Goal: Transaction & Acquisition: Purchase product/service

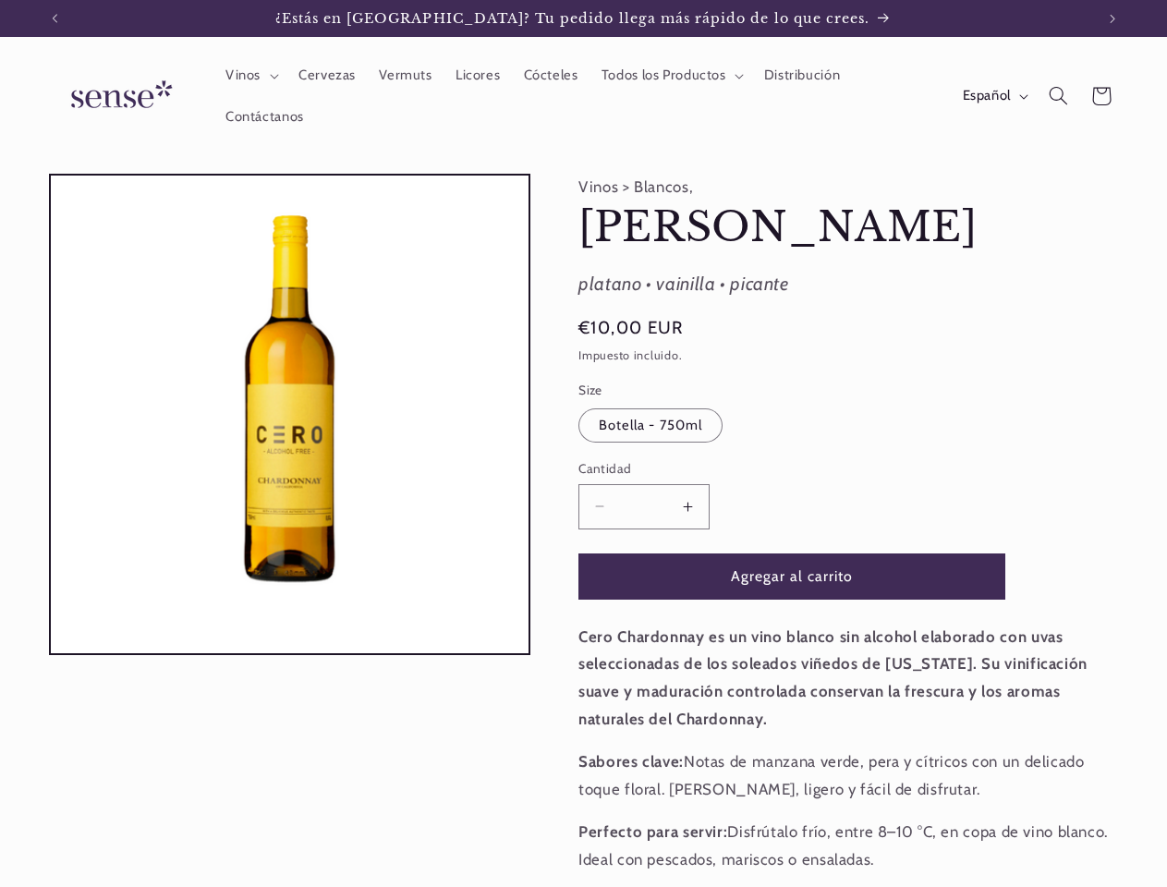
scroll to position [0, 1039]
click at [55, 18] on icon "Anuncio anterior" at bounding box center [55, 18] width 6 height 9
click at [1112, 18] on icon "Anuncio siguiente" at bounding box center [1113, 18] width 6 height 9
click at [249, 76] on span "Vinos" at bounding box center [242, 76] width 35 height 18
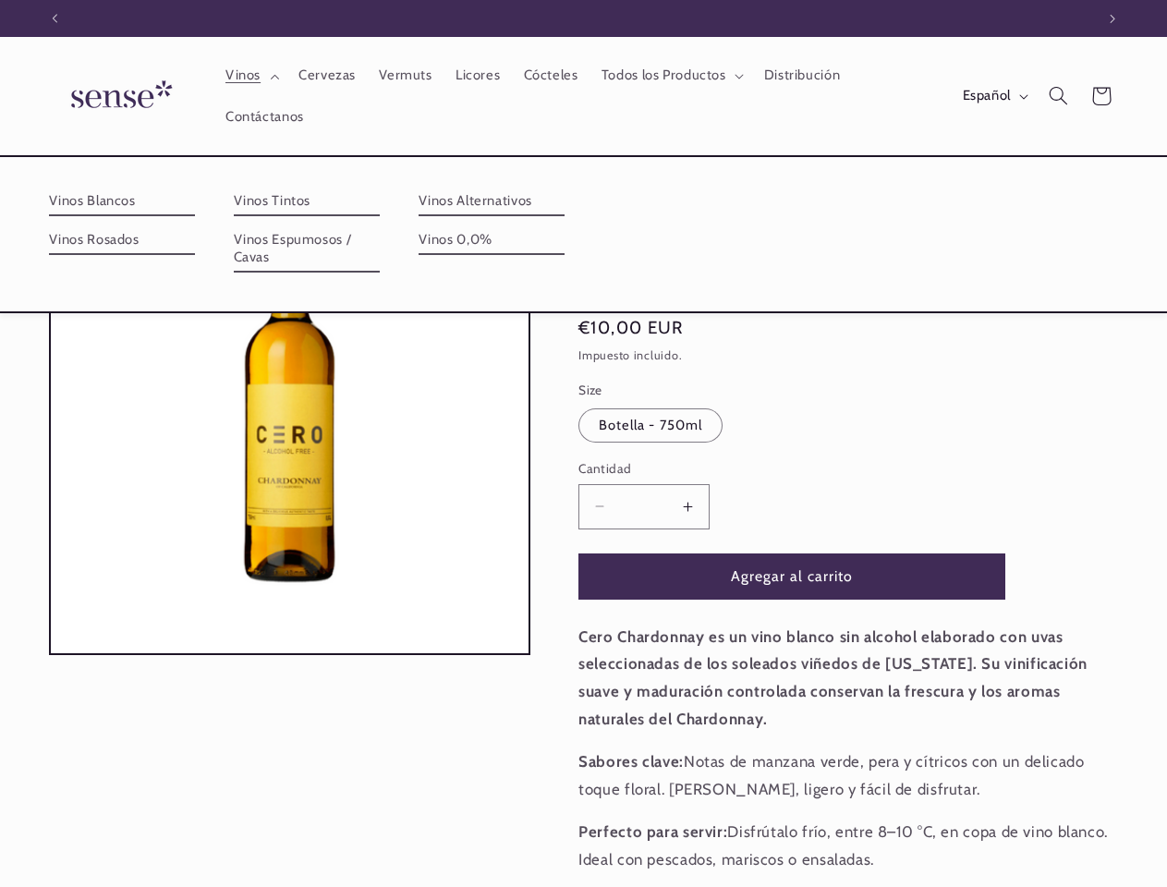
click at [669, 76] on span "Todos los Productos" at bounding box center [663, 76] width 125 height 18
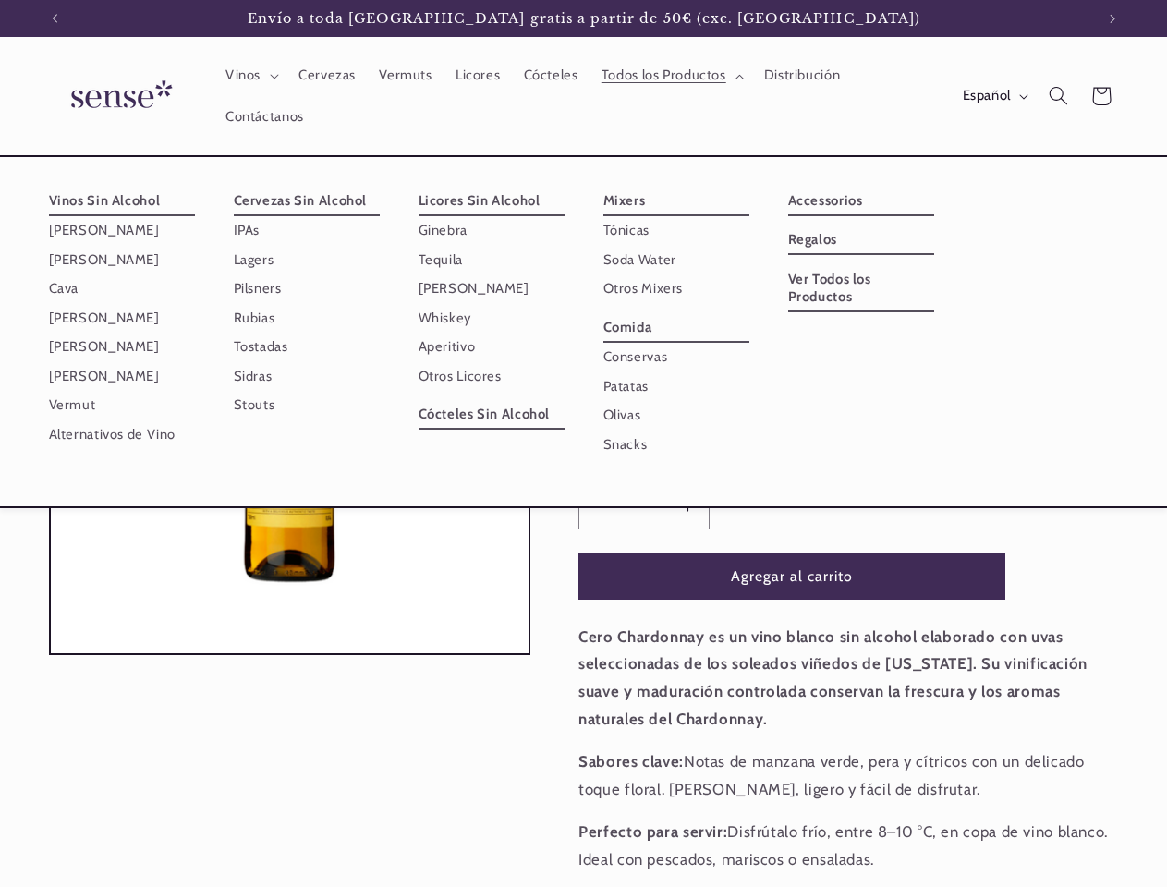
click at [993, 96] on span "Español" at bounding box center [987, 96] width 48 height 20
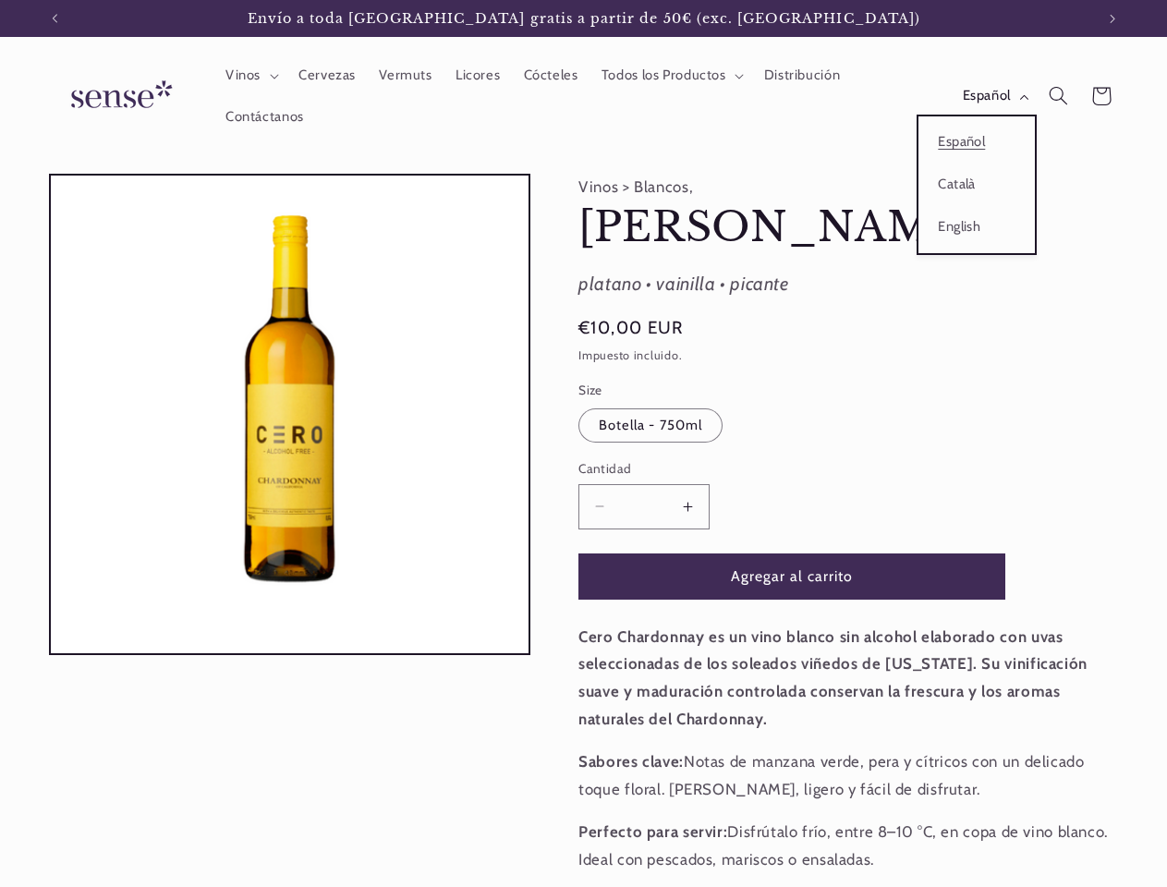
click at [1058, 96] on icon "Búsqueda" at bounding box center [1058, 95] width 19 height 19
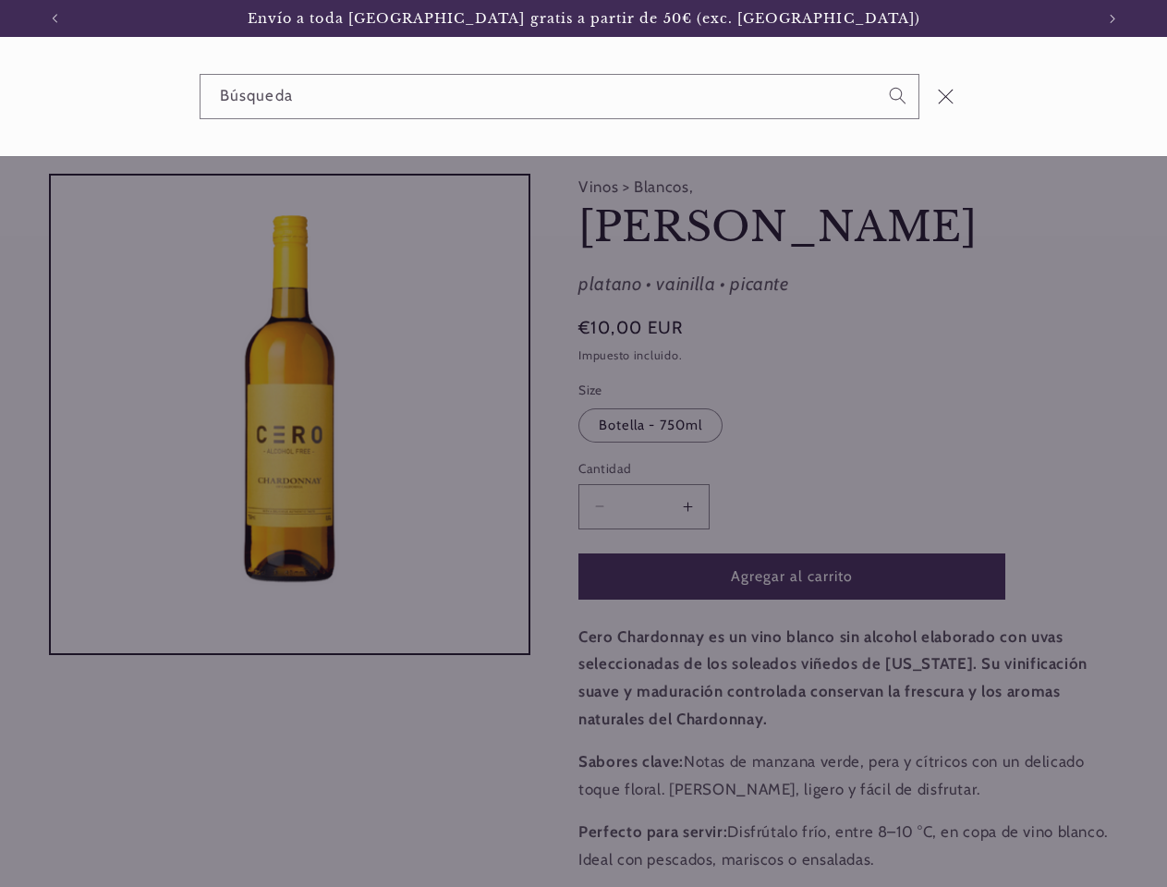
click at [1061, 117] on div "Búsqueda" at bounding box center [583, 96] width 1167 height 119
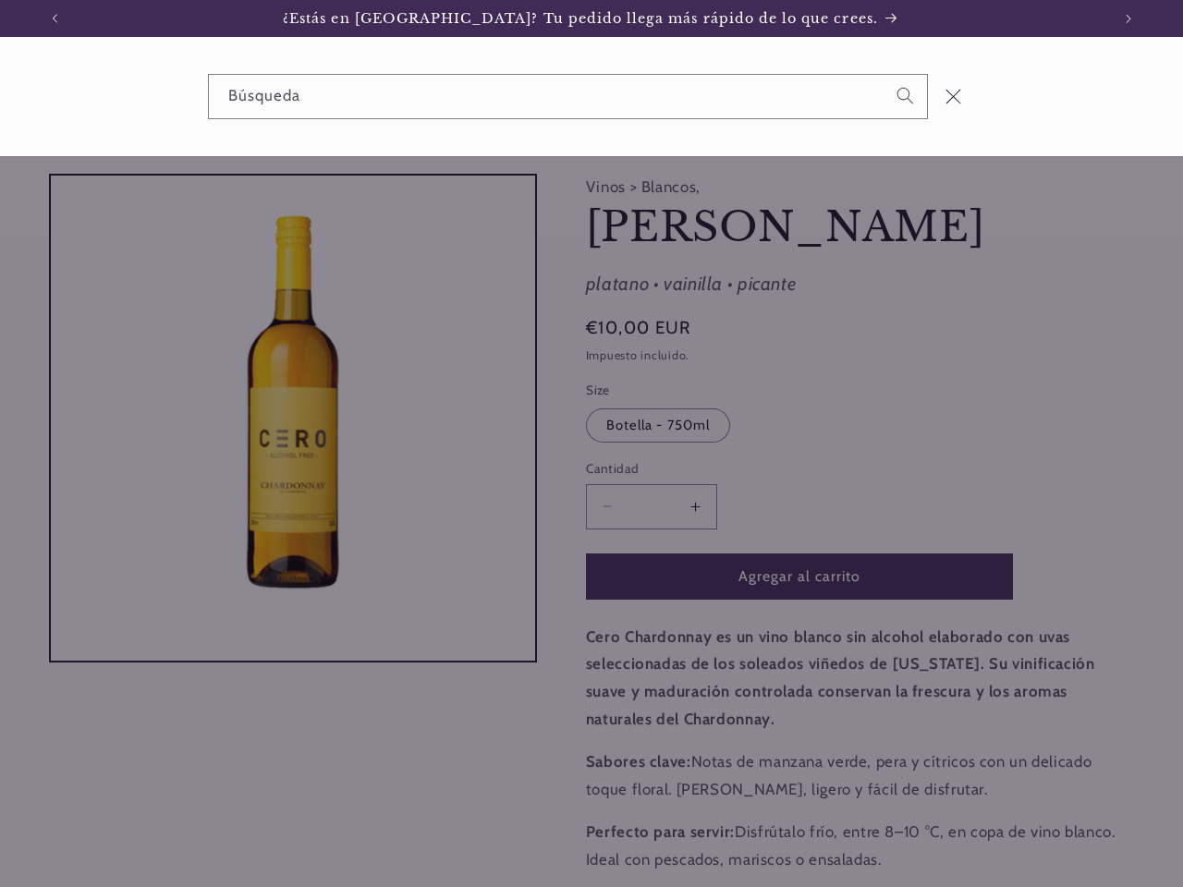
click at [0, 96] on div "Búsqueda" at bounding box center [0, 96] width 0 height 0
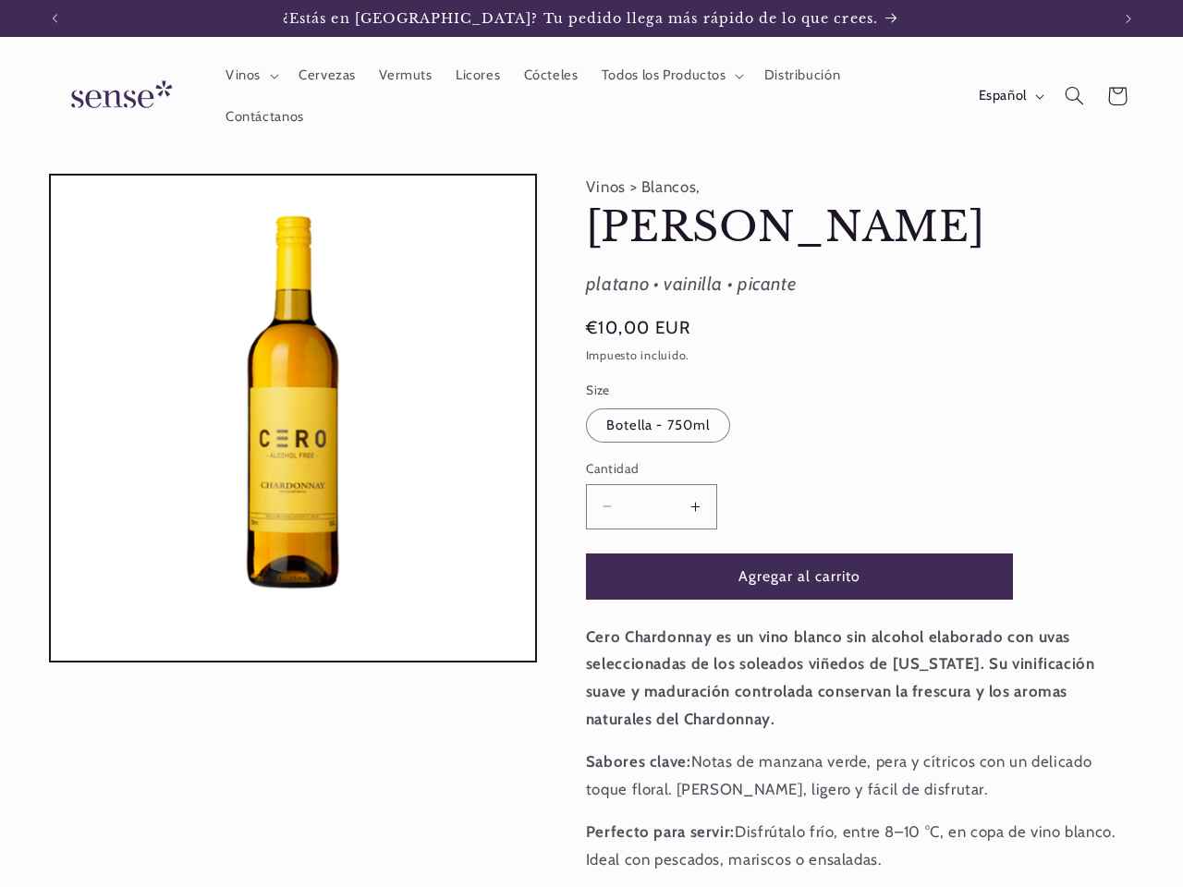
click at [687, 506] on button "Aumentar cantidad para Cero Chardonnay" at bounding box center [695, 506] width 42 height 45
type input "*"
click at [792, 576] on button "Agregar al carrito" at bounding box center [799, 575] width 427 height 45
